Goal: Task Accomplishment & Management: Manage account settings

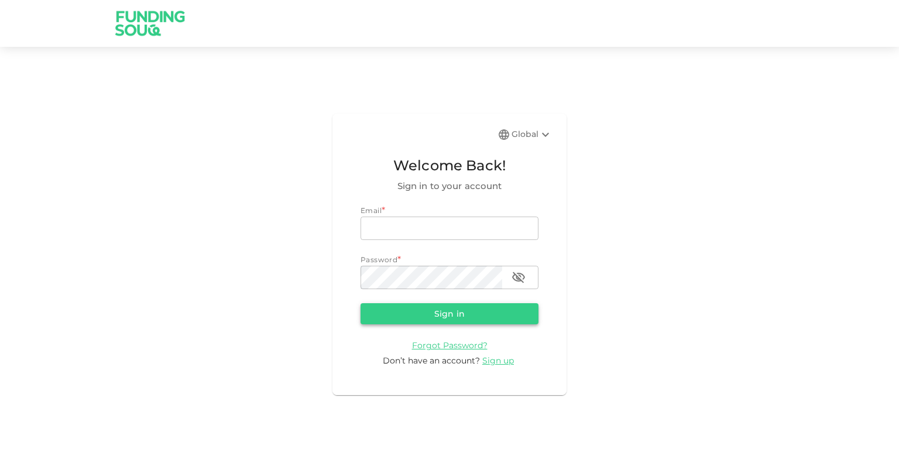
type input "[EMAIL_ADDRESS][PERSON_NAME][DOMAIN_NAME]"
click at [490, 313] on button "Sign in" at bounding box center [449, 313] width 178 height 21
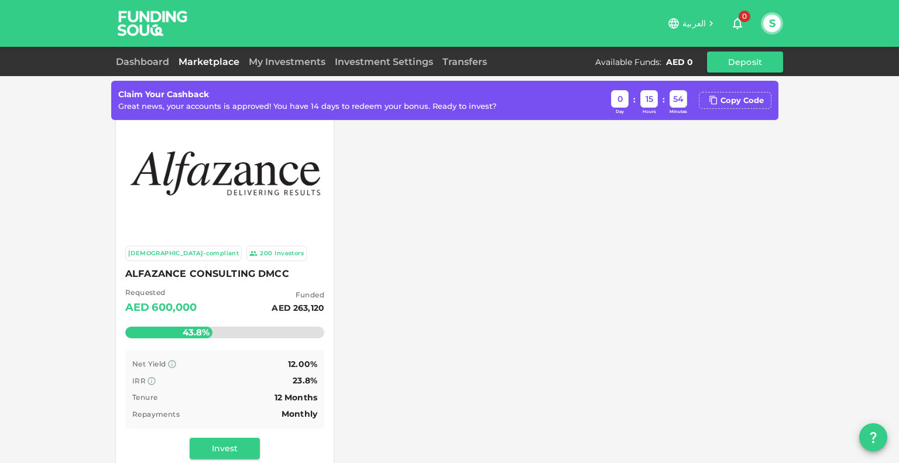
scroll to position [25, 0]
click at [727, 103] on div "Copy Code" at bounding box center [741, 101] width 43 height 12
click at [757, 60] on button "Deposit" at bounding box center [745, 61] width 76 height 21
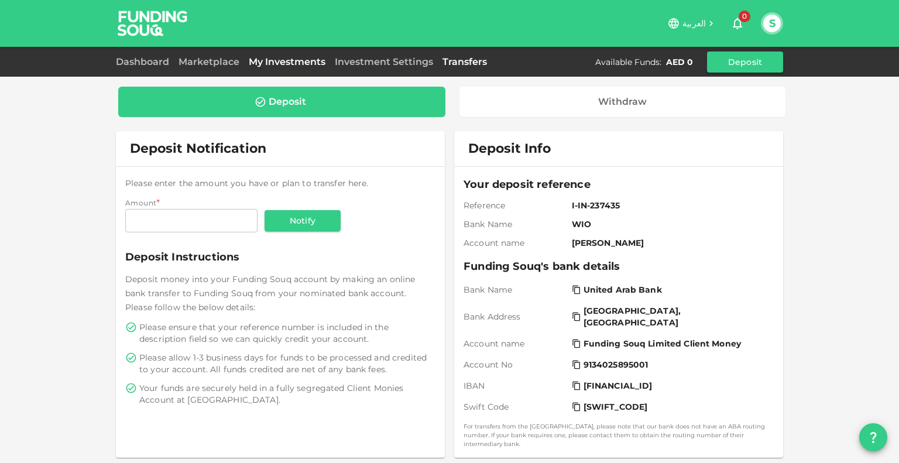
click at [272, 60] on link "My Investments" at bounding box center [287, 61] width 86 height 11
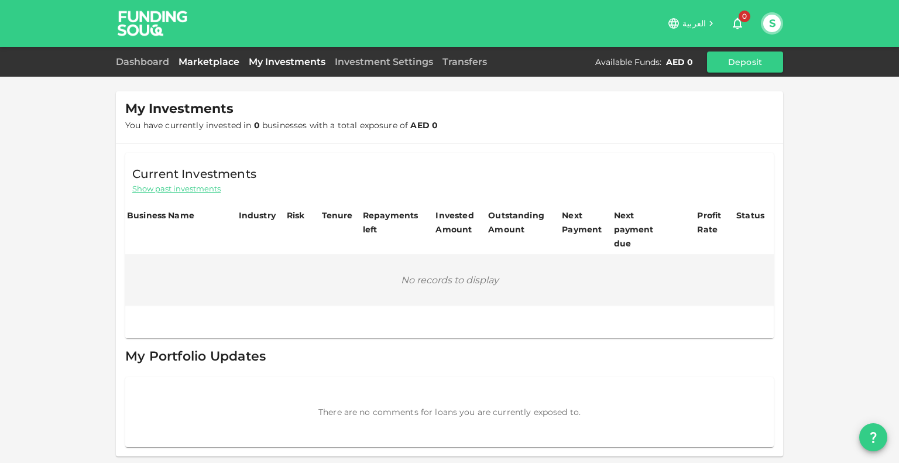
click at [225, 59] on link "Marketplace" at bounding box center [209, 61] width 70 height 11
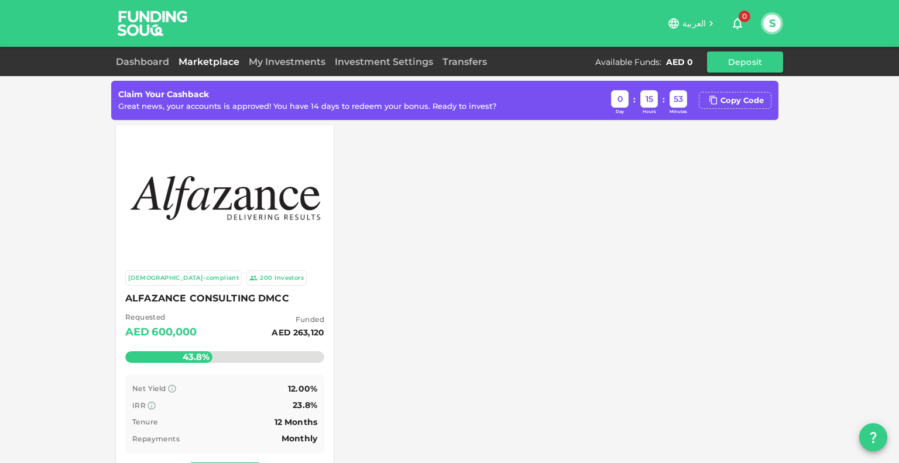
click at [183, 153] on div at bounding box center [225, 196] width 204 height 129
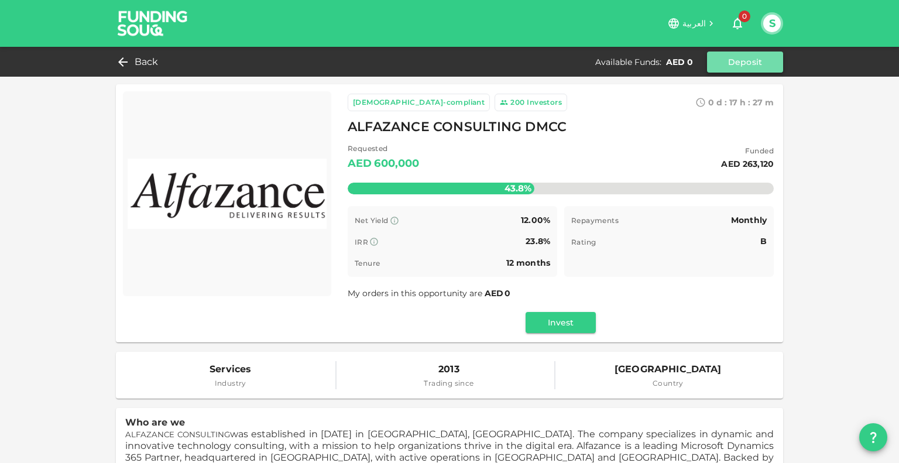
click at [730, 63] on button "Deposit" at bounding box center [745, 61] width 76 height 21
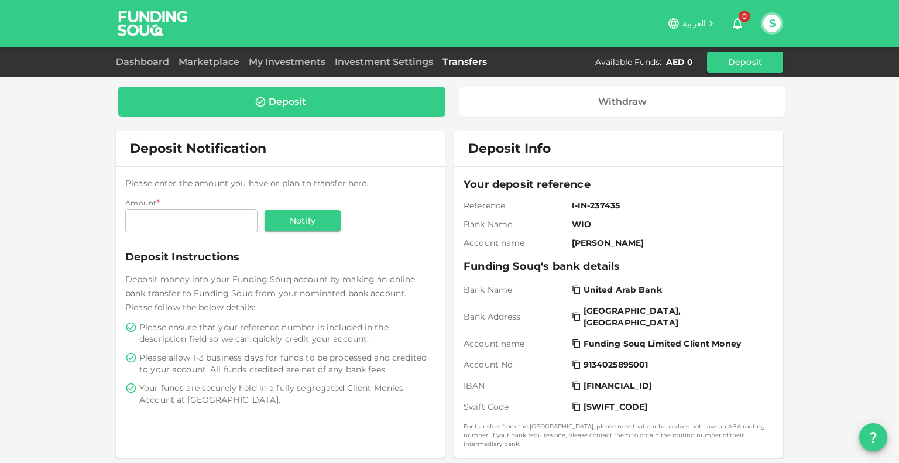
click at [598, 224] on span "WIO" at bounding box center [670, 224] width 197 height 12
click at [130, 63] on link "Dashboard" at bounding box center [145, 61] width 58 height 11
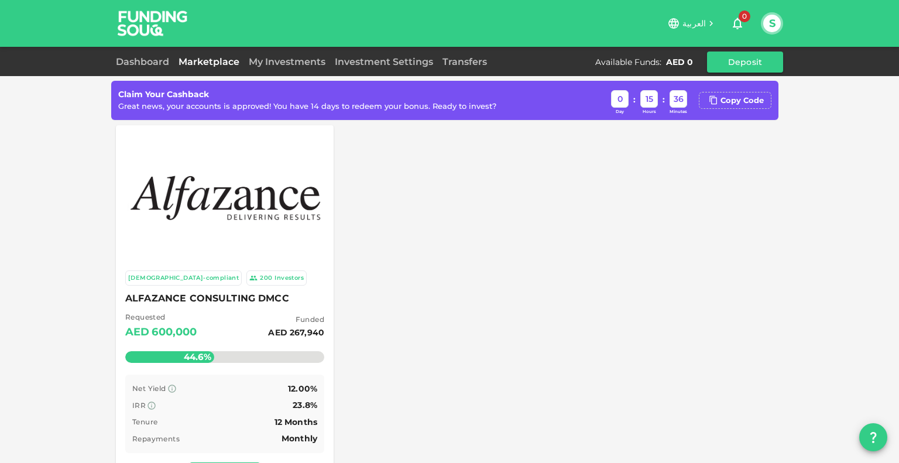
click at [771, 35] on div "العربية 0 S" at bounding box center [486, 23] width 593 height 23
click at [770, 21] on button "S" at bounding box center [772, 24] width 18 height 18
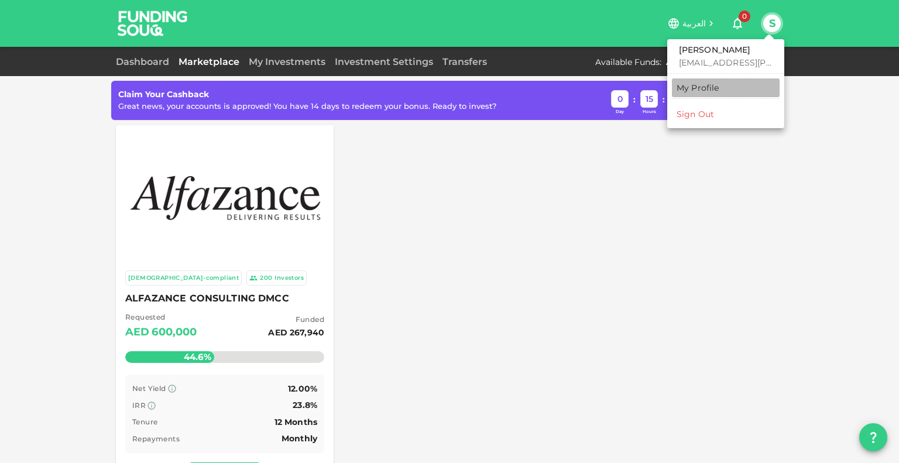
click at [713, 88] on div "My Profile" at bounding box center [697, 88] width 43 height 12
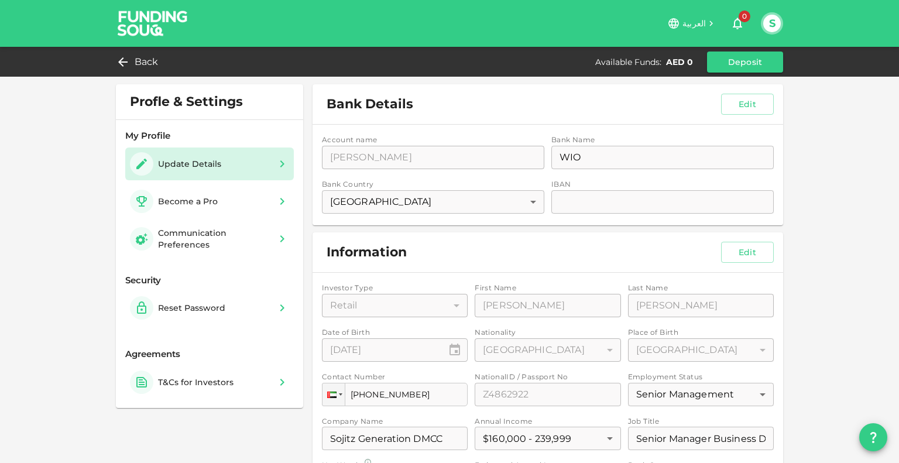
click at [606, 205] on div "Account name accountName [PERSON_NAME] accountName Bank Name bankName WIO bankN…" at bounding box center [547, 175] width 470 height 101
click at [756, 103] on button "Edit" at bounding box center [747, 104] width 53 height 21
click at [566, 200] on input "iban" at bounding box center [662, 201] width 222 height 23
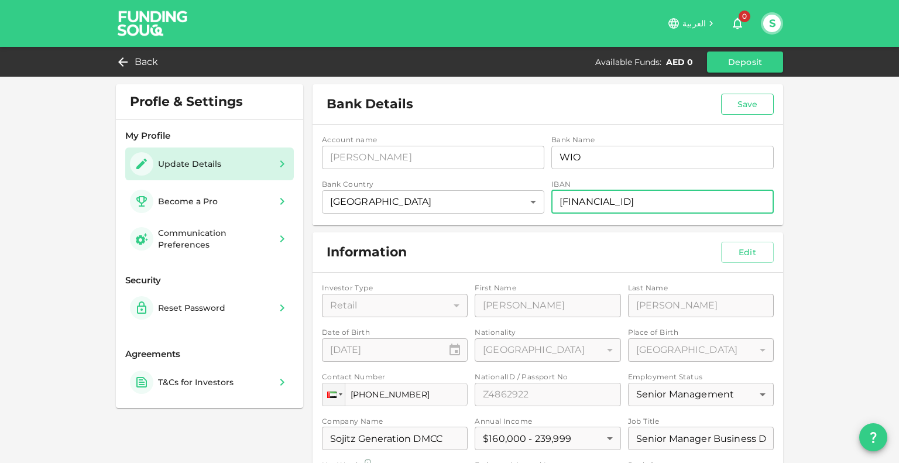
type input "[FINANCIAL_ID]"
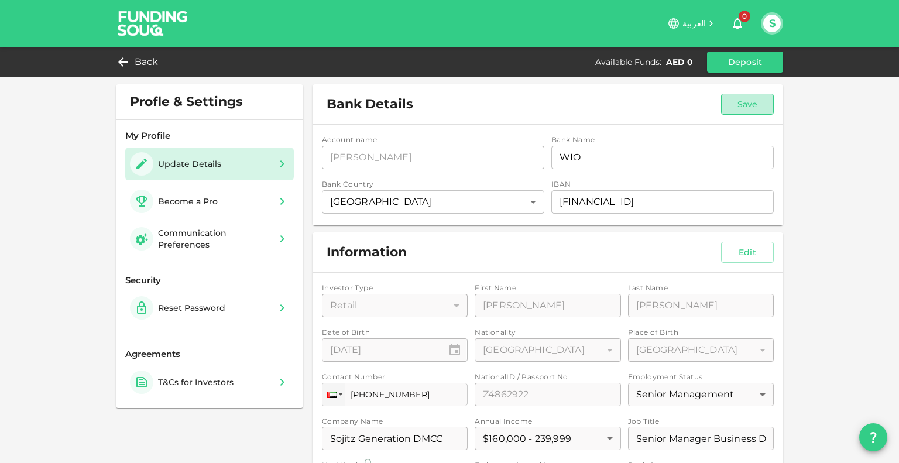
click at [756, 99] on button "Save" at bounding box center [747, 104] width 53 height 21
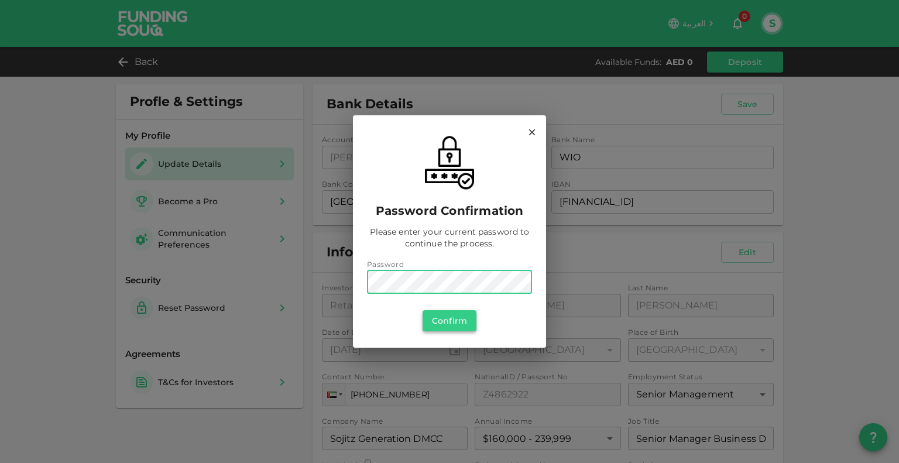
click at [443, 327] on button "Confirm" at bounding box center [449, 320] width 54 height 21
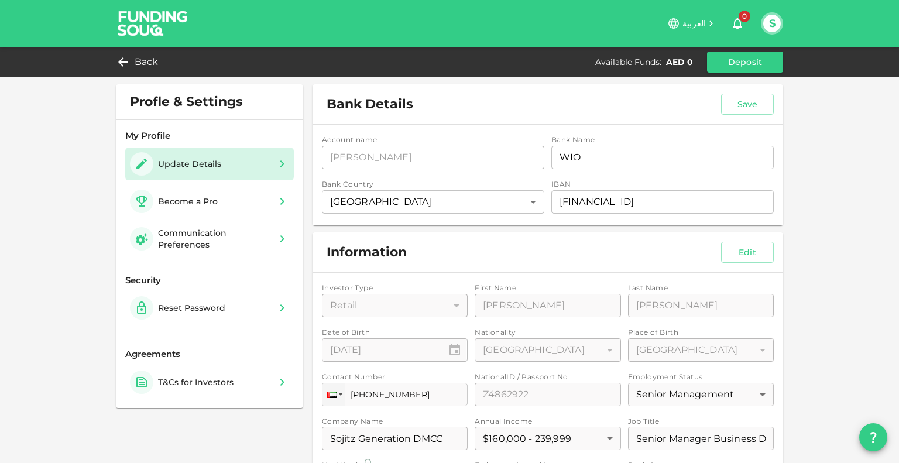
click at [836, 145] on div "Profle & Settings My Profile Update Details Become a Pro Communication Preferen…" at bounding box center [449, 348] width 899 height 696
click at [747, 60] on button "Deposit" at bounding box center [745, 61] width 76 height 21
